Goal: Transaction & Acquisition: Purchase product/service

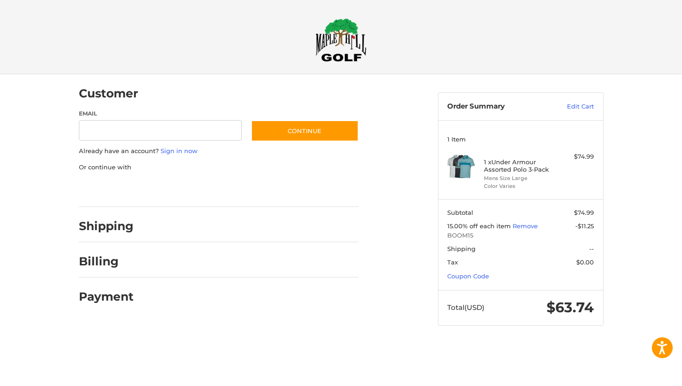
click at [589, 344] on div at bounding box center [341, 344] width 682 height 0
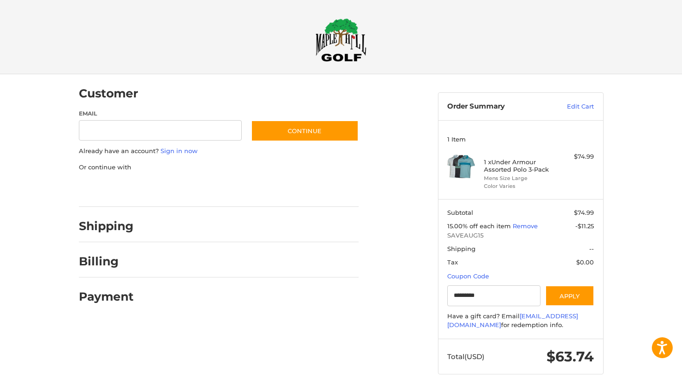
click at [417, 386] on div at bounding box center [341, 392] width 682 height 0
click at [0, 386] on div at bounding box center [0, 392] width 0 height 0
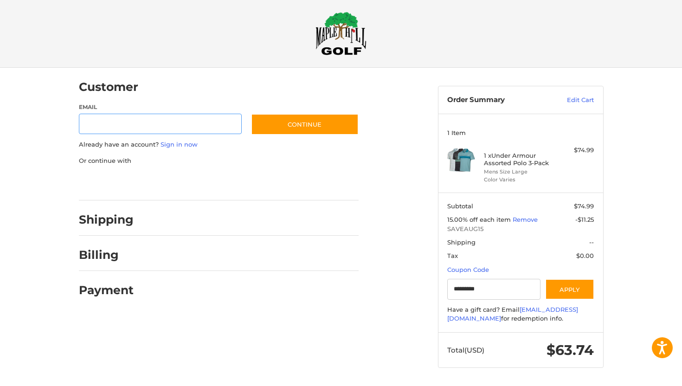
click at [152, 120] on input "Email" at bounding box center [160, 124] width 163 height 21
type input "**********"
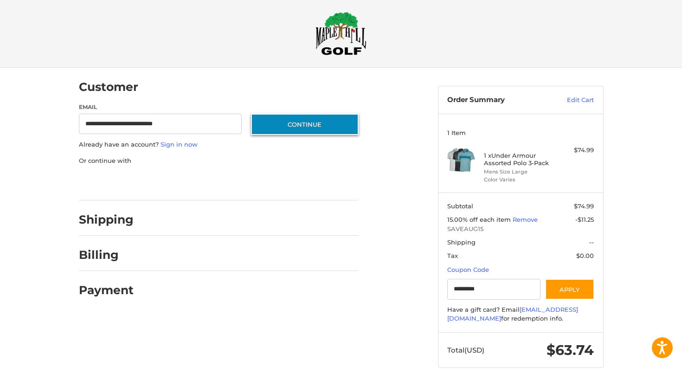
click at [285, 126] on button "Continue" at bounding box center [305, 124] width 108 height 21
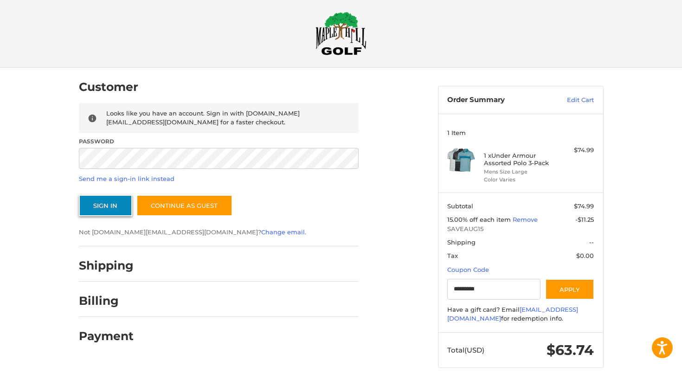
click at [118, 200] on button "Sign In" at bounding box center [105, 205] width 53 height 21
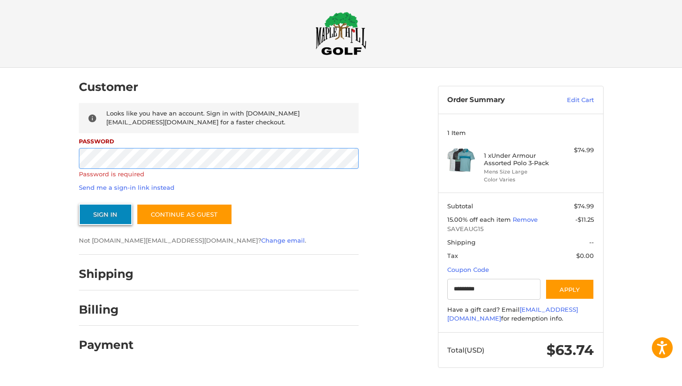
scroll to position [0, 0]
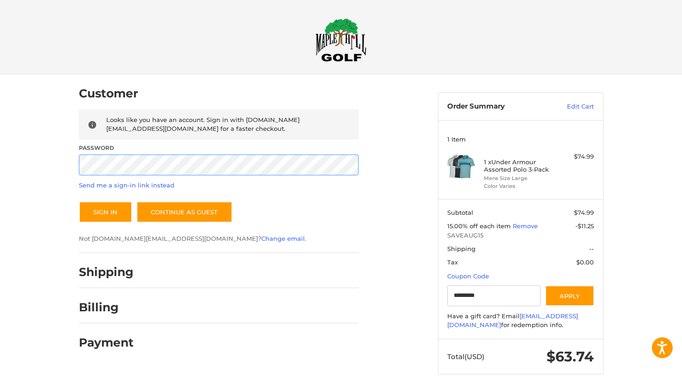
click at [79, 201] on button "Sign In" at bounding box center [105, 211] width 53 height 21
